Goal: Task Accomplishment & Management: Manage account settings

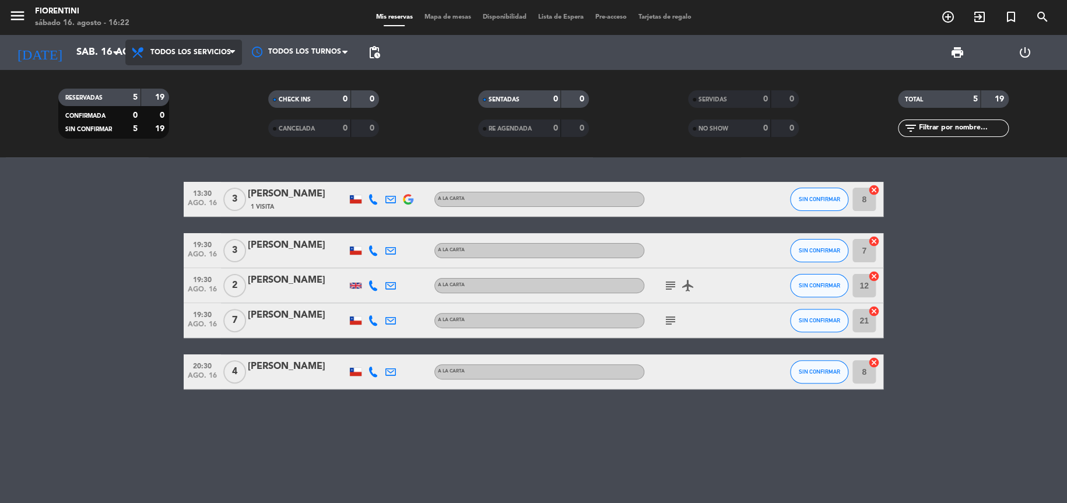
click at [158, 51] on span "Todos los servicios" at bounding box center [190, 52] width 80 height 8
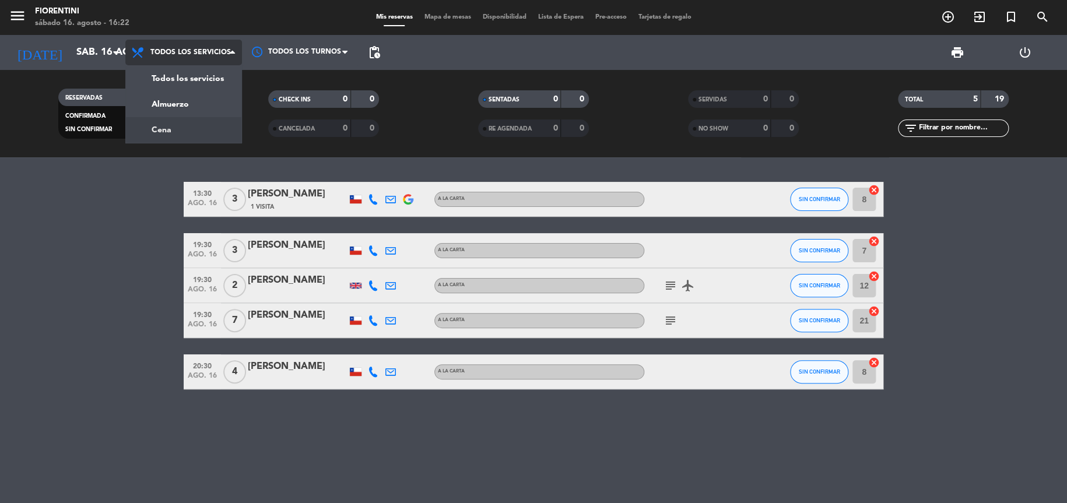
click at [178, 130] on div "menu Fiorentini sábado 16. agosto - 16:22 Mis reservas Mapa de mesas Disponibil…" at bounding box center [533, 78] width 1067 height 157
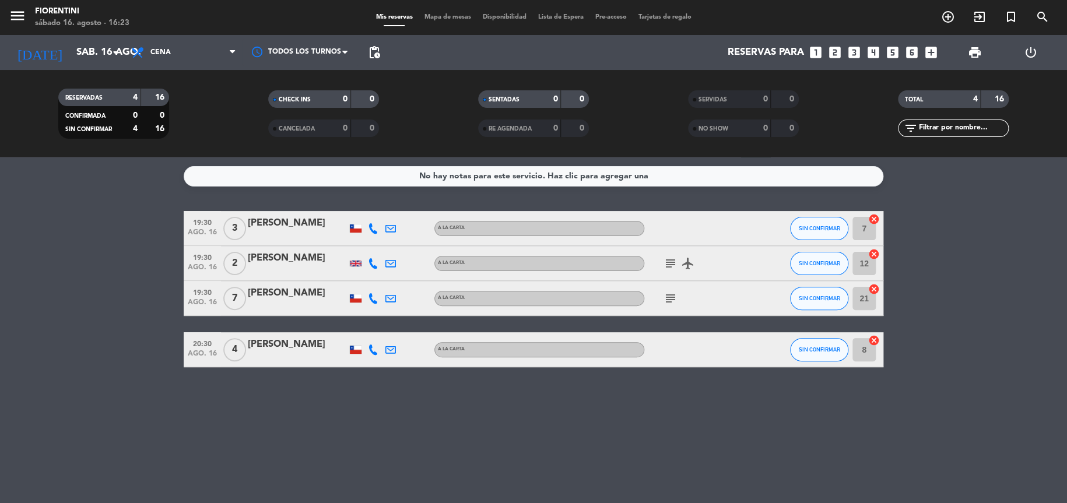
drag, startPoint x: 244, startPoint y: 221, endPoint x: 303, endPoint y: 229, distance: 60.0
click at [303, 229] on div "19:30 ago. 16 3 [PERSON_NAME] A [PERSON_NAME] SIN CONFIRMAR 7 cancel" at bounding box center [534, 228] width 700 height 35
copy div "[PERSON_NAME]"
click at [254, 267] on div at bounding box center [297, 270] width 99 height 9
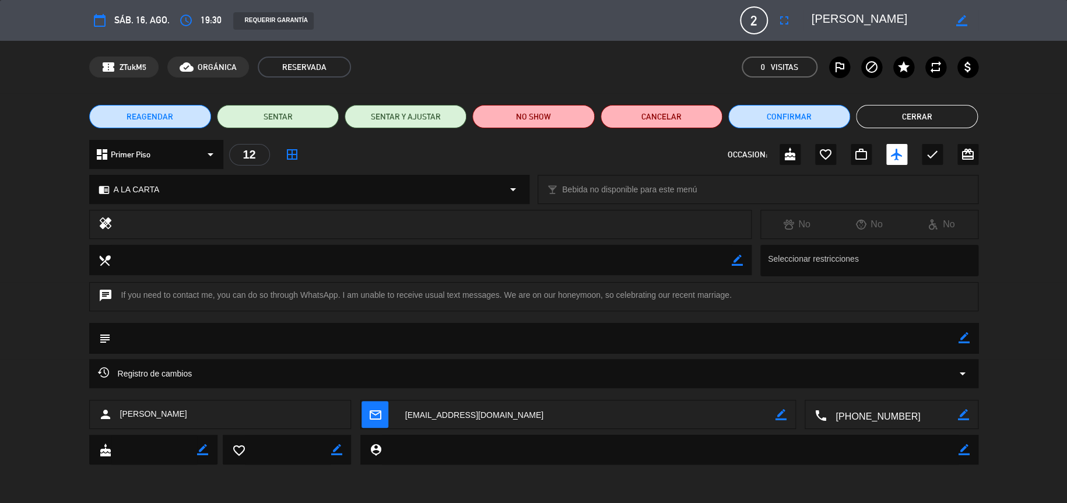
click at [885, 117] on button "Cerrar" at bounding box center [917, 116] width 122 height 23
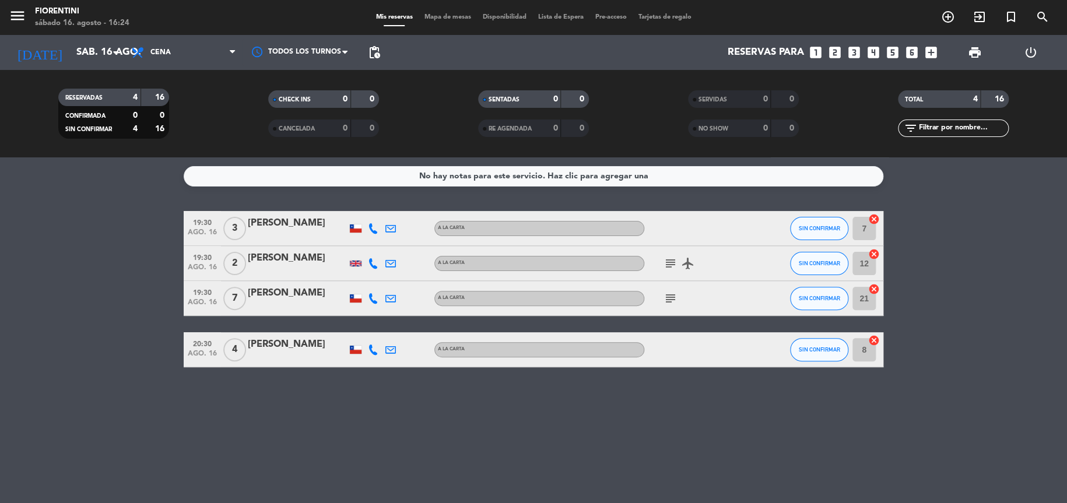
drag, startPoint x: 245, startPoint y: 259, endPoint x: 320, endPoint y: 261, distance: 74.1
click at [320, 261] on div "19:30 ago. 16 2 [PERSON_NAME] A [PERSON_NAME] subject airplanemode_active SIN C…" at bounding box center [534, 263] width 700 height 35
copy div "[PERSON_NAME]"
drag, startPoint x: 245, startPoint y: 292, endPoint x: 339, endPoint y: 303, distance: 94.5
click at [339, 303] on div "19:30 ago. 16 7 [PERSON_NAME] A [PERSON_NAME] subject SIN CONFIRMAR 21 cancel" at bounding box center [534, 298] width 700 height 35
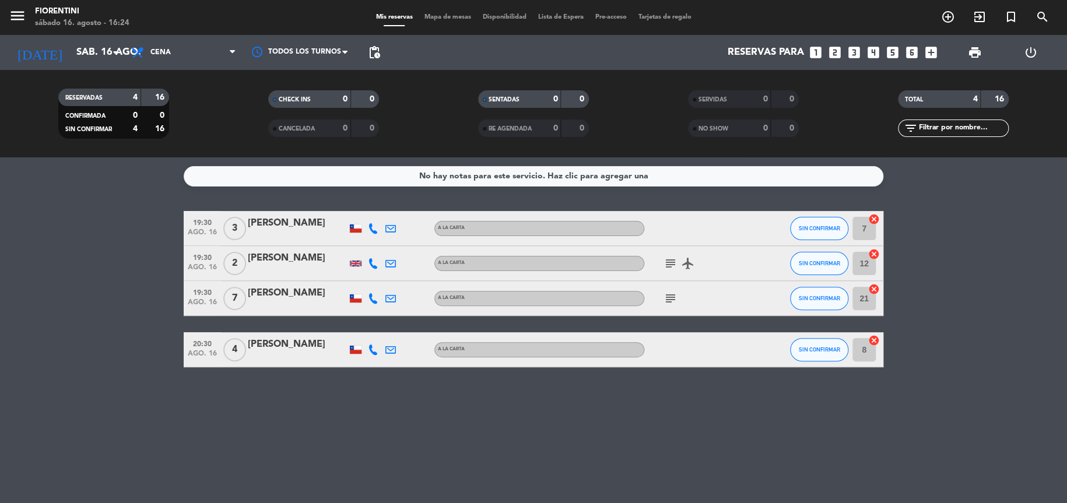
copy div "[PERSON_NAME]"
click at [241, 392] on div "No hay notas para este servicio. Haz clic para agregar una 19:30 ago. 16 3 [PER…" at bounding box center [533, 330] width 1067 height 346
drag, startPoint x: 247, startPoint y: 346, endPoint x: 294, endPoint y: 350, distance: 48.0
click at [294, 350] on div "20:30 ago. 16 4 [PERSON_NAME] A [PERSON_NAME] SIN CONFIRMAR 8 cancel" at bounding box center [534, 349] width 700 height 35
copy div "[PERSON_NAME]"
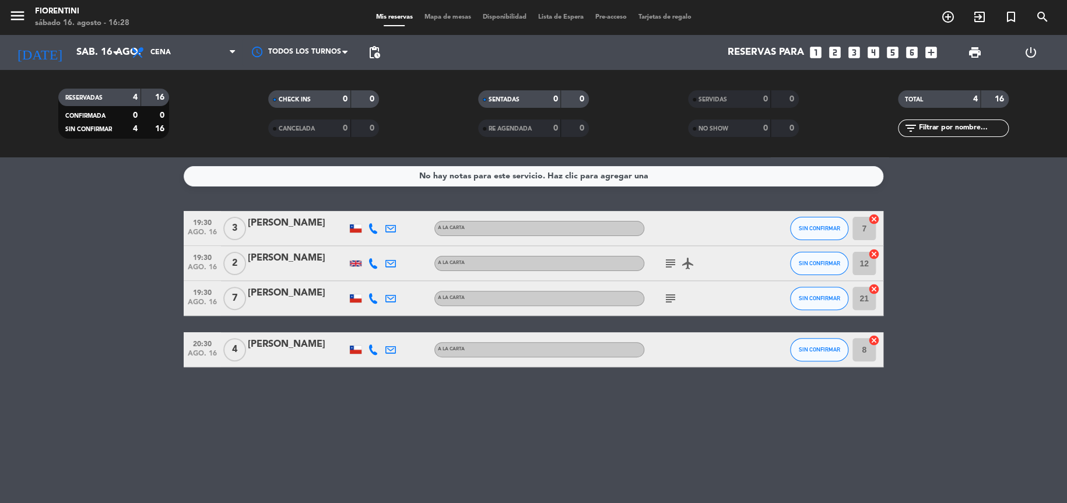
click at [278, 419] on div "No hay notas para este servicio. Haz clic para agregar una 19:30 ago. 16 3 [PER…" at bounding box center [533, 330] width 1067 height 346
